Goal: Transaction & Acquisition: Purchase product/service

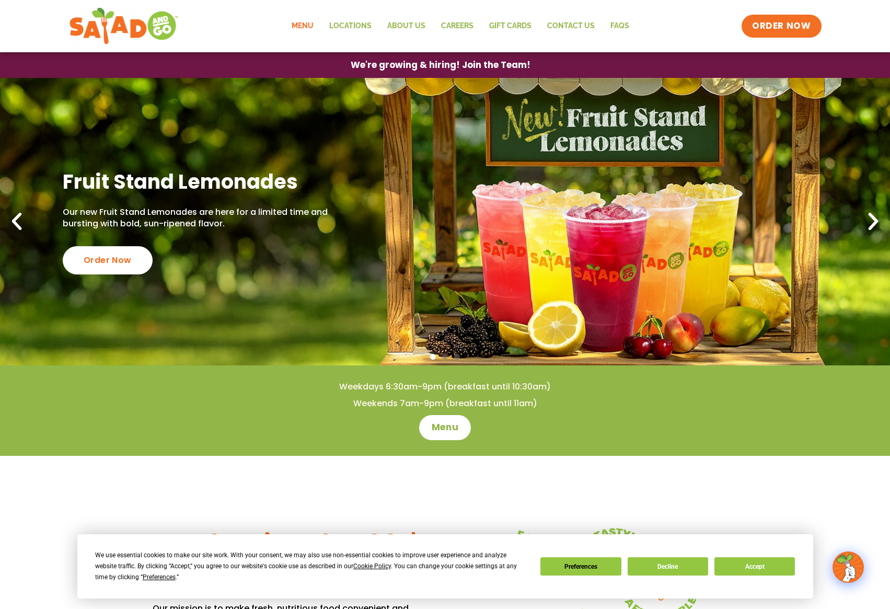
click at [312, 25] on link "Menu" at bounding box center [303, 26] width 38 height 24
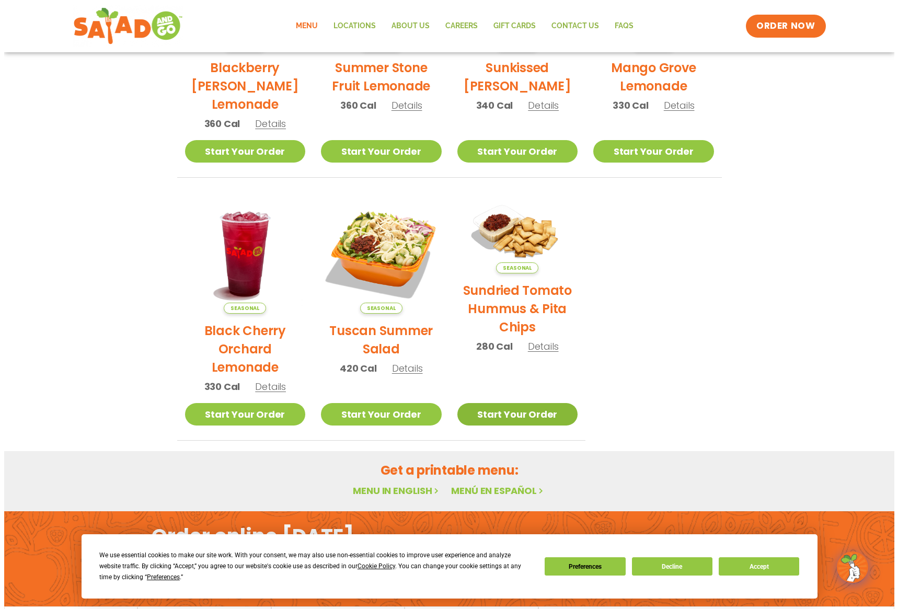
scroll to position [366, 0]
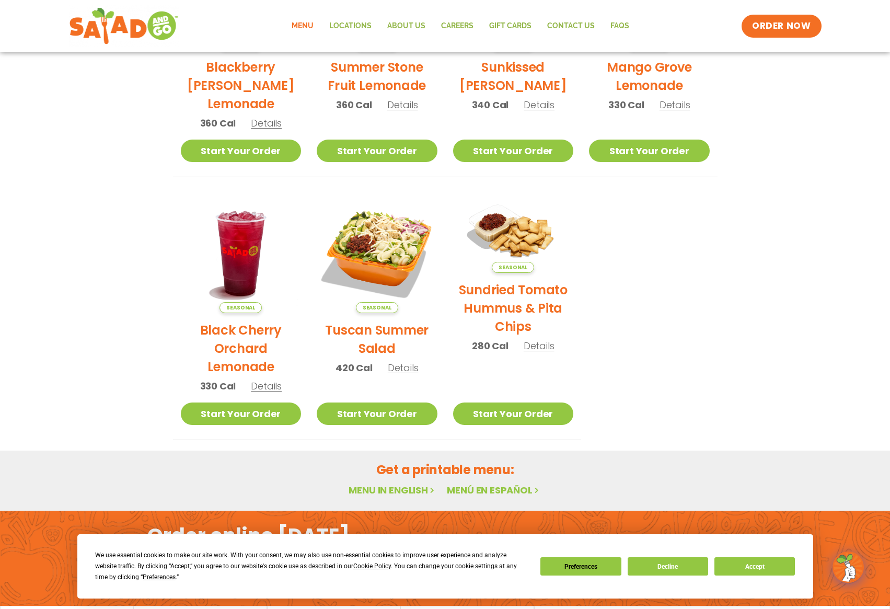
click at [402, 367] on span "Details" at bounding box center [403, 367] width 31 height 13
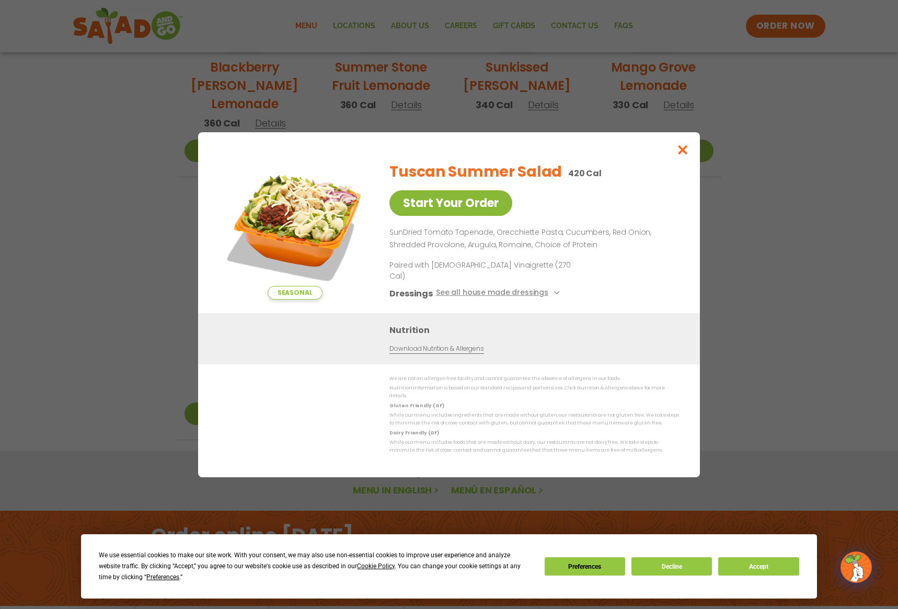
click at [419, 207] on link "Start Your Order" at bounding box center [451, 203] width 123 height 26
